Goal: Find specific page/section: Find specific page/section

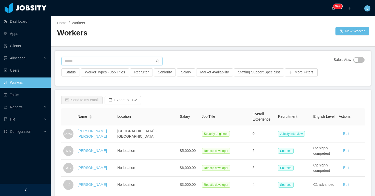
click at [132, 62] on input "text" at bounding box center [111, 61] width 101 height 8
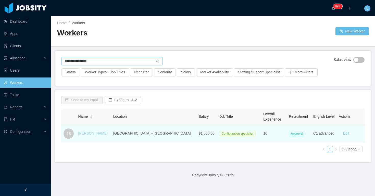
type input "**********"
click at [92, 134] on link "[PERSON_NAME]" at bounding box center [92, 133] width 29 height 4
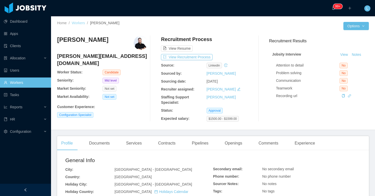
click at [82, 21] on link "Workers" at bounding box center [78, 23] width 13 height 4
